Goal: Check status: Check status

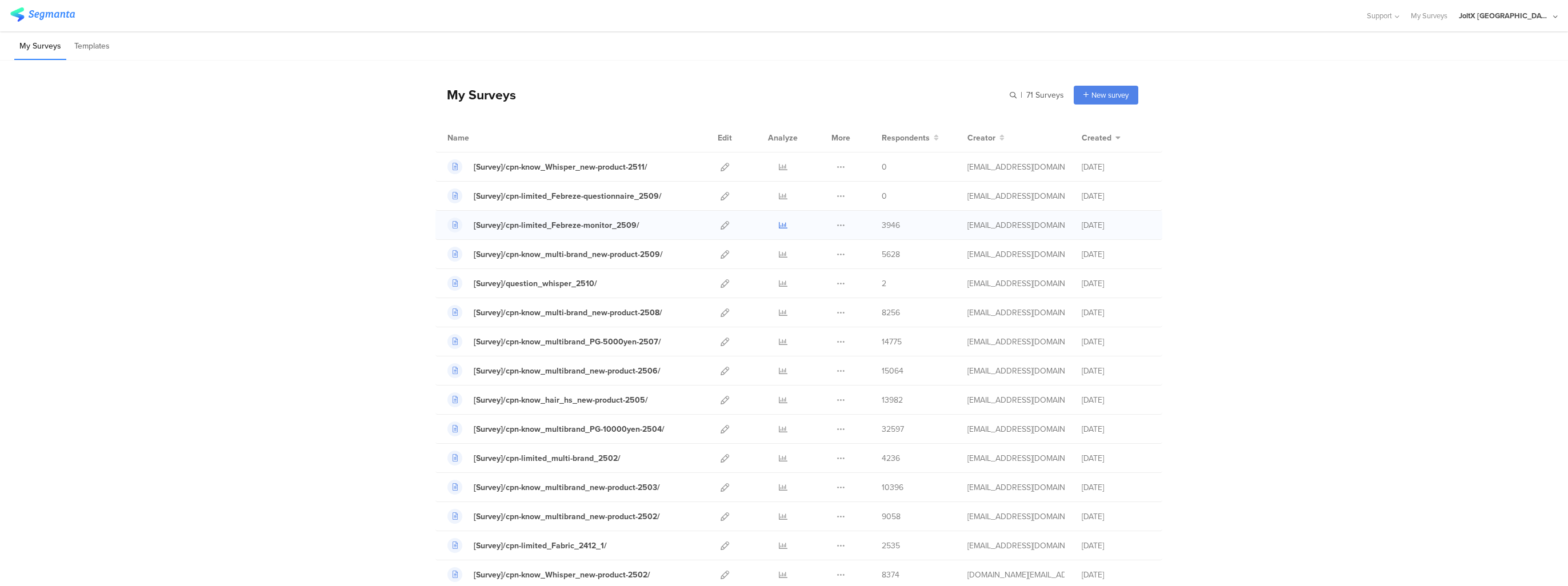
click at [779, 225] on icon at bounding box center [783, 225] width 9 height 9
